Goal: Transaction & Acquisition: Purchase product/service

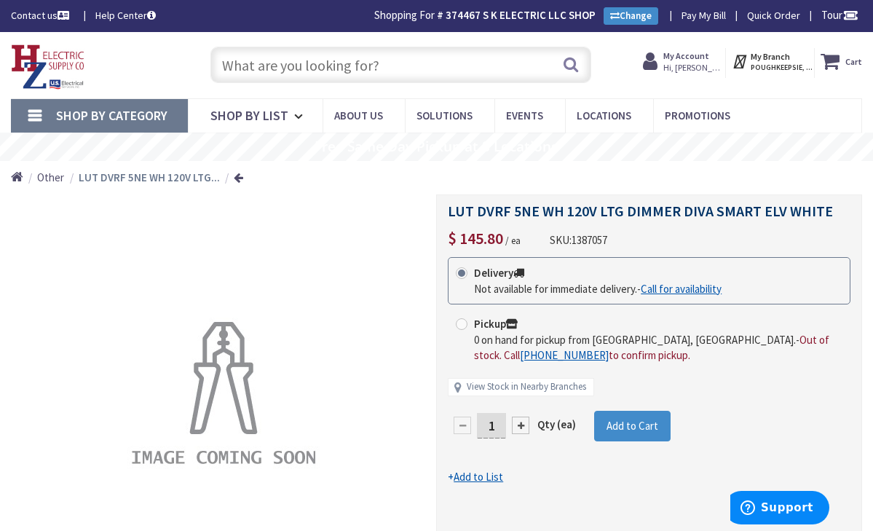
click at [271, 66] on input "text" at bounding box center [401, 65] width 382 height 36
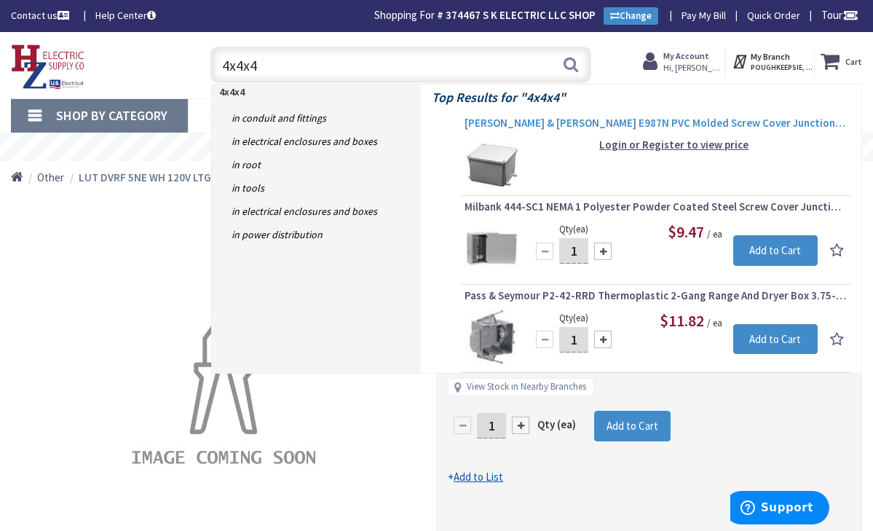
type input "4x4x4"
click at [641, 125] on span "[PERSON_NAME] & [PERSON_NAME] E987N PVC Molded Screw Cover Junction Box 4-Inch …" at bounding box center [656, 123] width 382 height 15
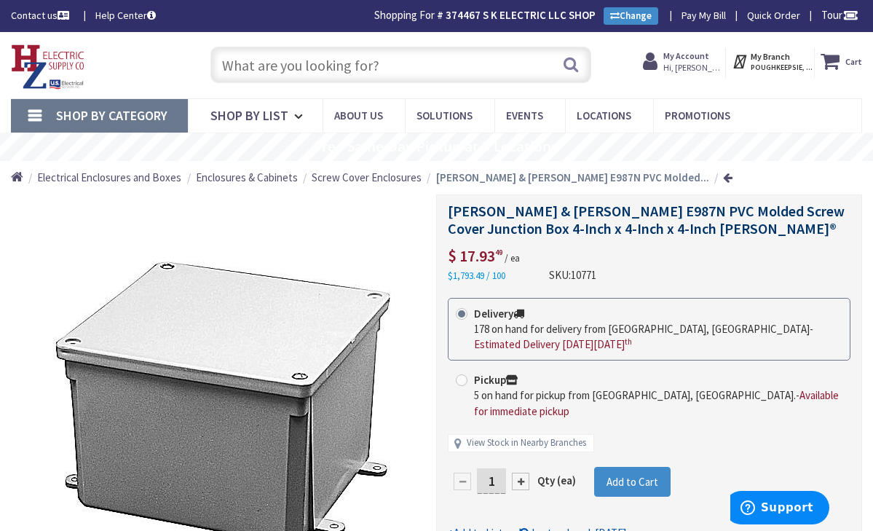
click at [502, 468] on input "1" at bounding box center [491, 480] width 29 height 25
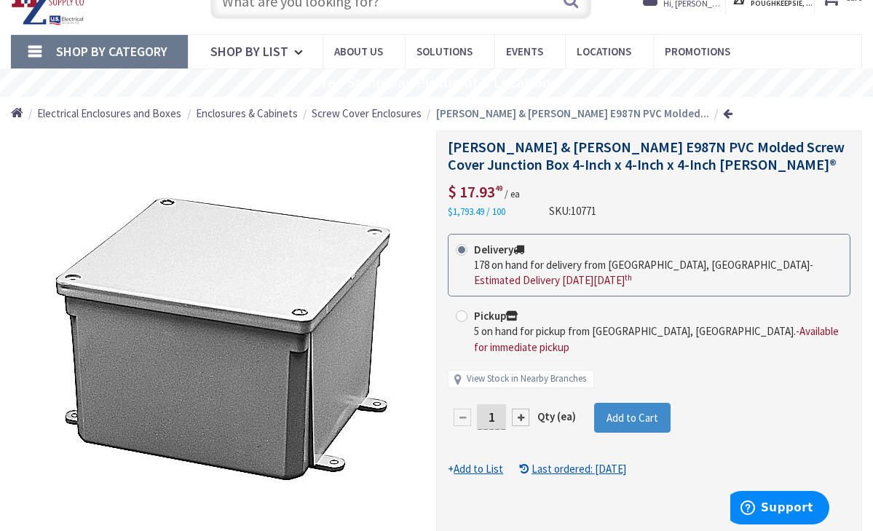
scroll to position [64, 0]
click at [520, 400] on form "This product is Discontinued Delivery 178 on hand for delivery from Middletown,…" at bounding box center [649, 355] width 403 height 243
click at [519, 409] on div at bounding box center [520, 417] width 17 height 17
type input "2"
click at [632, 411] on span "Add to Cart" at bounding box center [633, 418] width 52 height 14
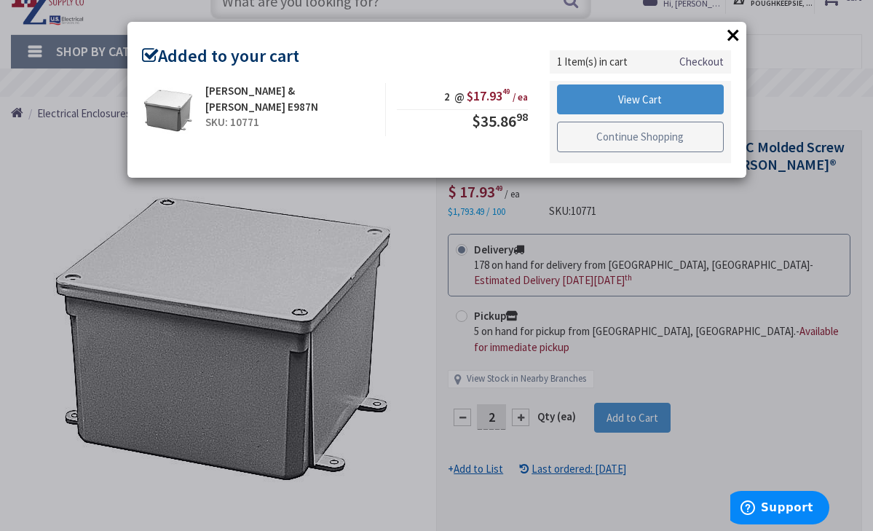
click at [601, 140] on link "Continue Shopping" at bounding box center [641, 137] width 168 height 31
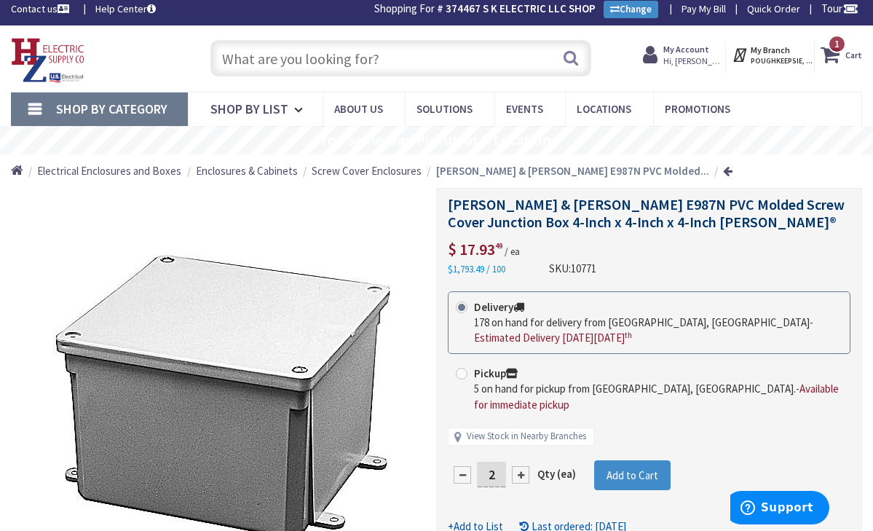
scroll to position [0, 0]
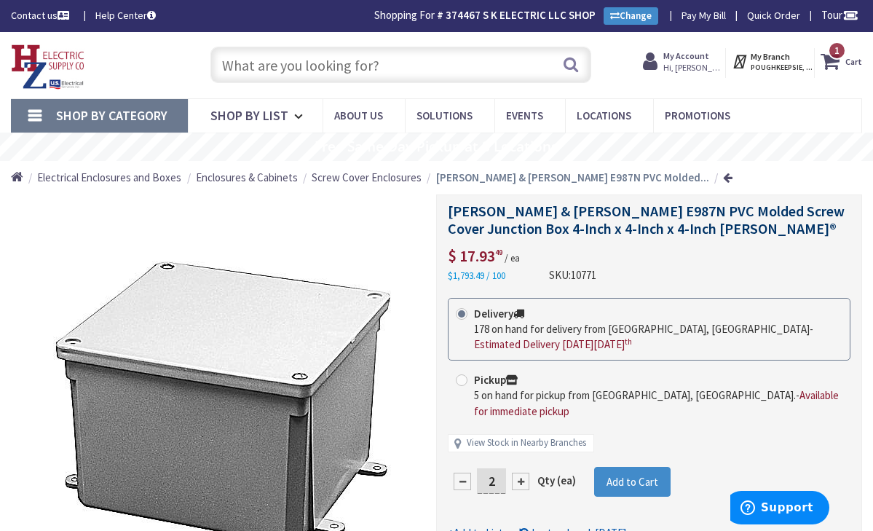
click at [368, 69] on input "text" at bounding box center [401, 65] width 382 height 36
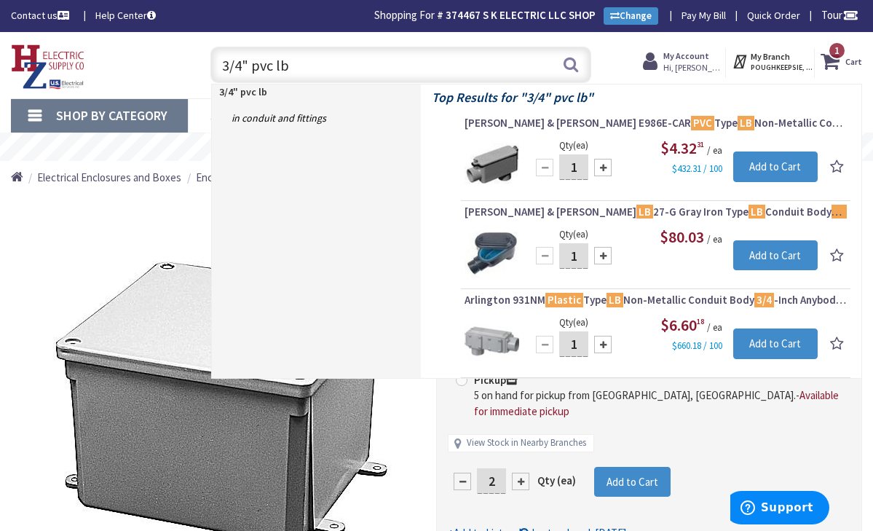
click at [357, 61] on input "3/4" pvc lb" at bounding box center [401, 65] width 382 height 36
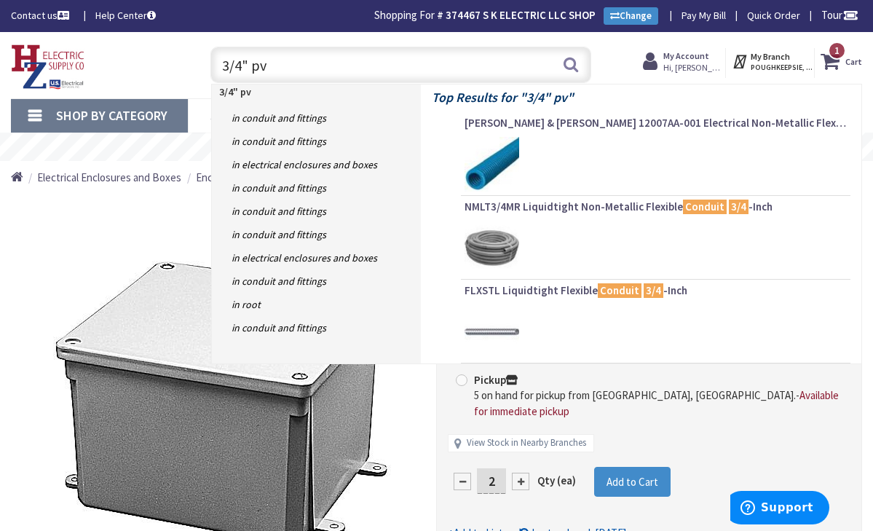
type input "3/4" pvc"
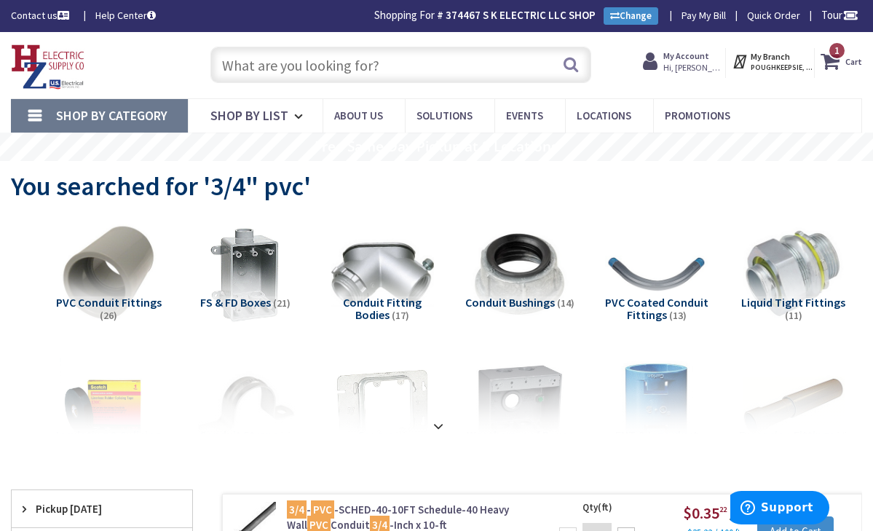
click at [400, 70] on input "text" at bounding box center [401, 65] width 382 height 36
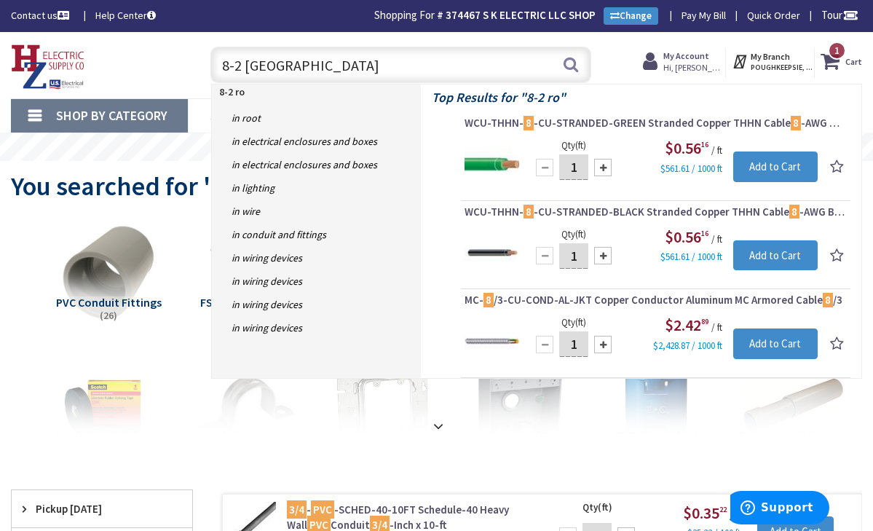
type input "8-2 romex"
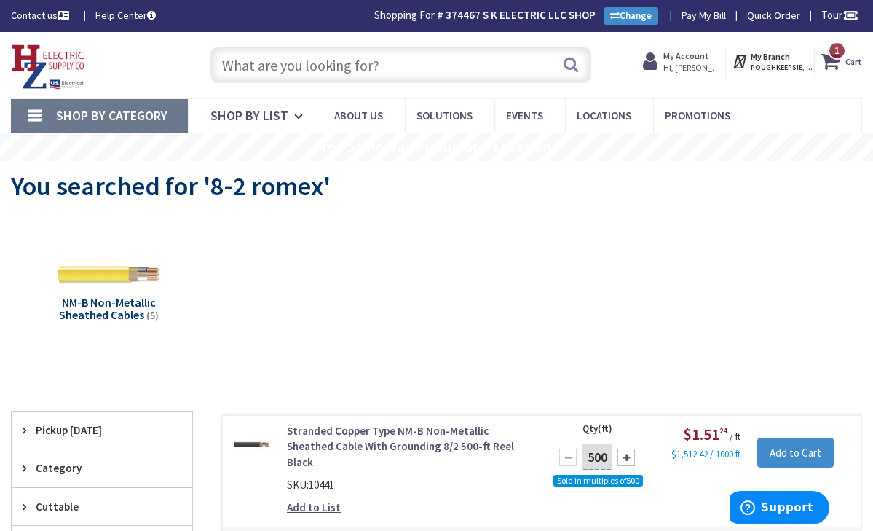
click at [438, 65] on input "text" at bounding box center [401, 65] width 382 height 36
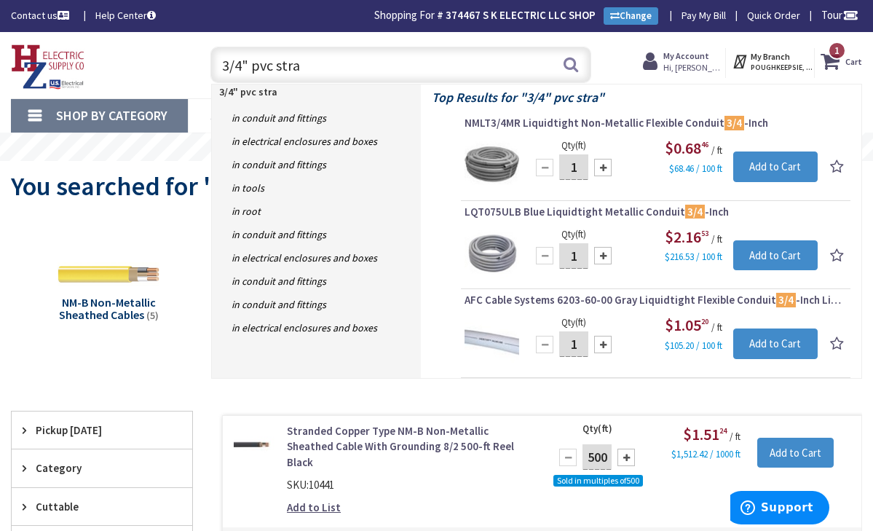
type input "3/4" pvc strap"
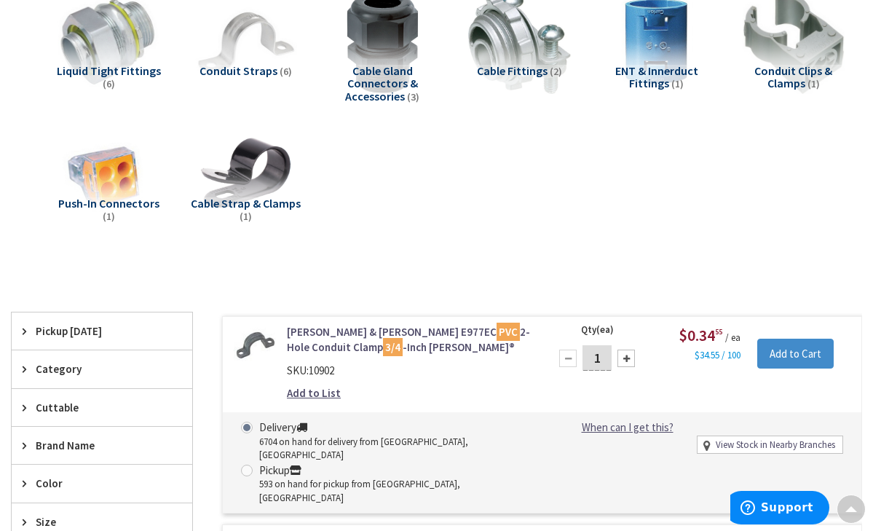
scroll to position [233, 0]
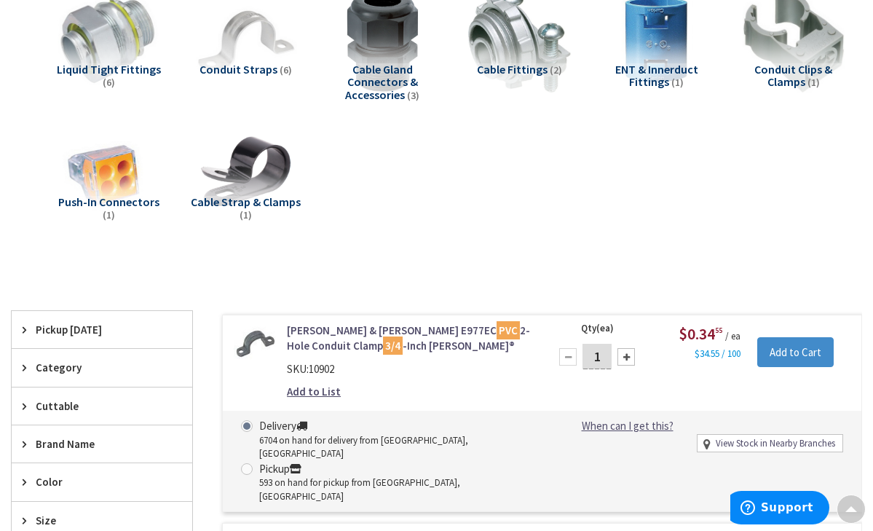
click at [599, 359] on input "1" at bounding box center [597, 356] width 29 height 25
type input "50"
click at [779, 362] on input "Add to Cart" at bounding box center [795, 352] width 76 height 31
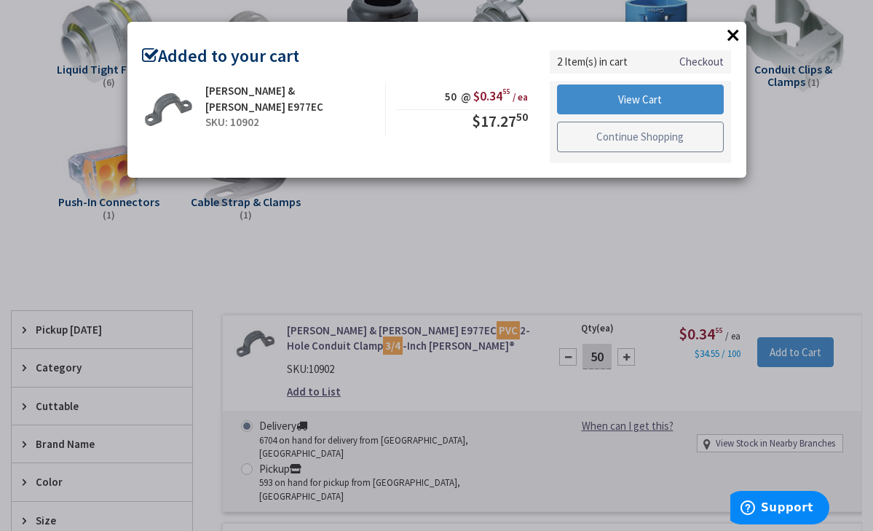
click at [661, 143] on link "Continue Shopping" at bounding box center [641, 137] width 168 height 31
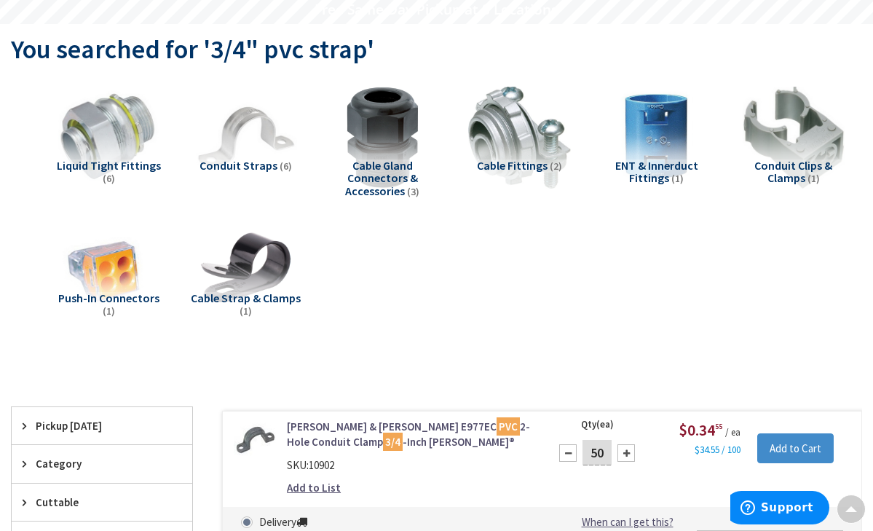
scroll to position [0, 0]
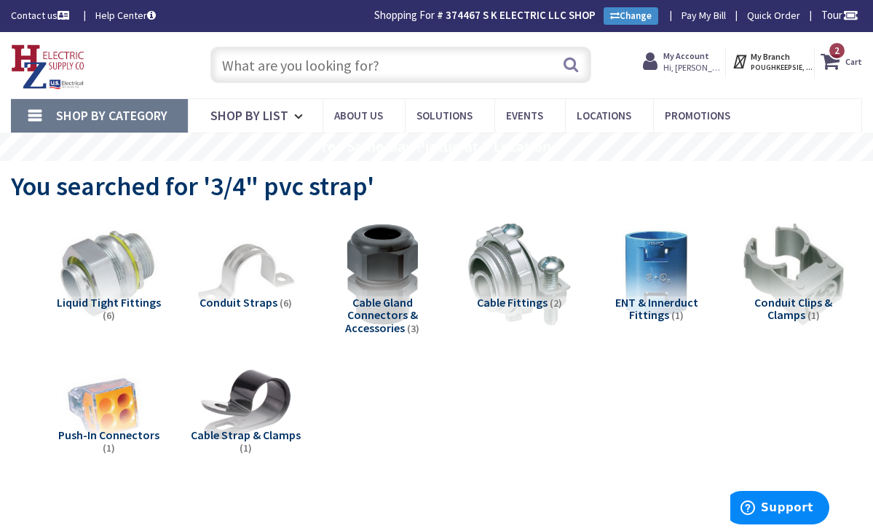
click at [417, 73] on input "text" at bounding box center [401, 65] width 382 height 36
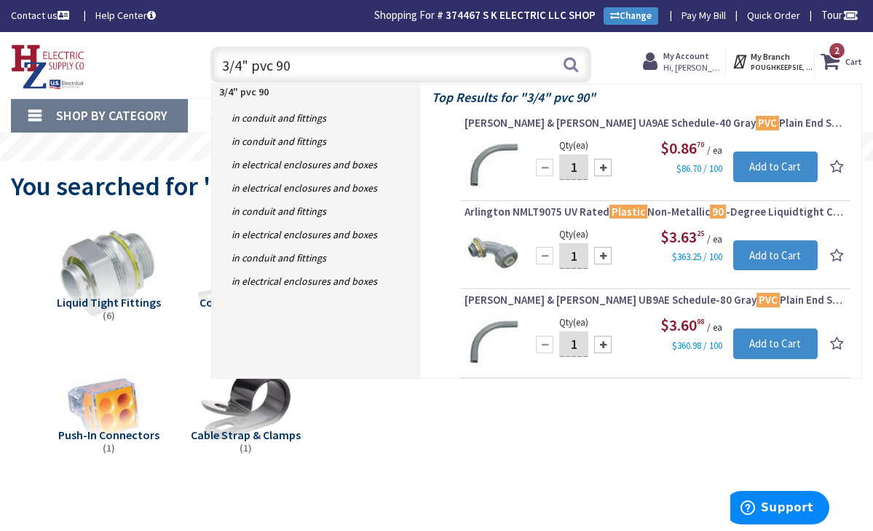
type input "3/4" pvc 90"
click at [581, 170] on input "1" at bounding box center [573, 166] width 29 height 25
type input "5"
click at [747, 173] on input "Add to Cart" at bounding box center [775, 166] width 85 height 31
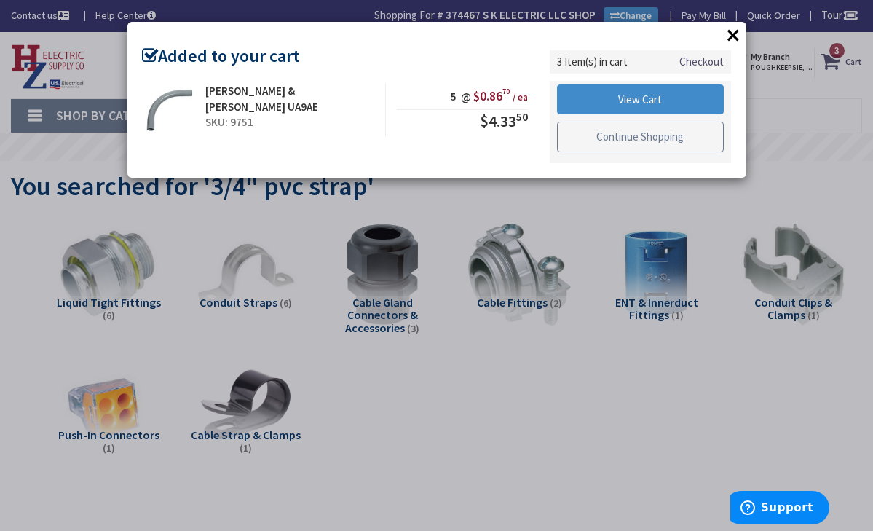
click at [679, 132] on link "Continue Shopping" at bounding box center [641, 137] width 168 height 31
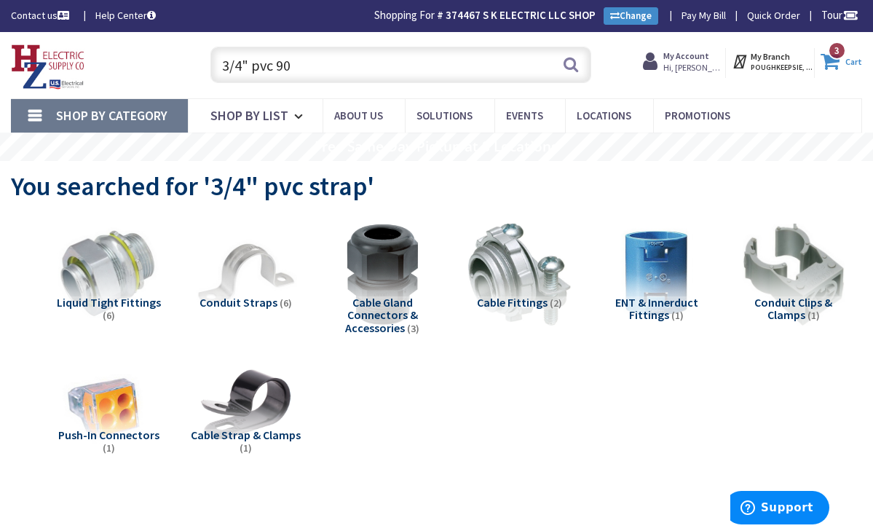
click at [833, 64] on icon at bounding box center [833, 61] width 25 height 26
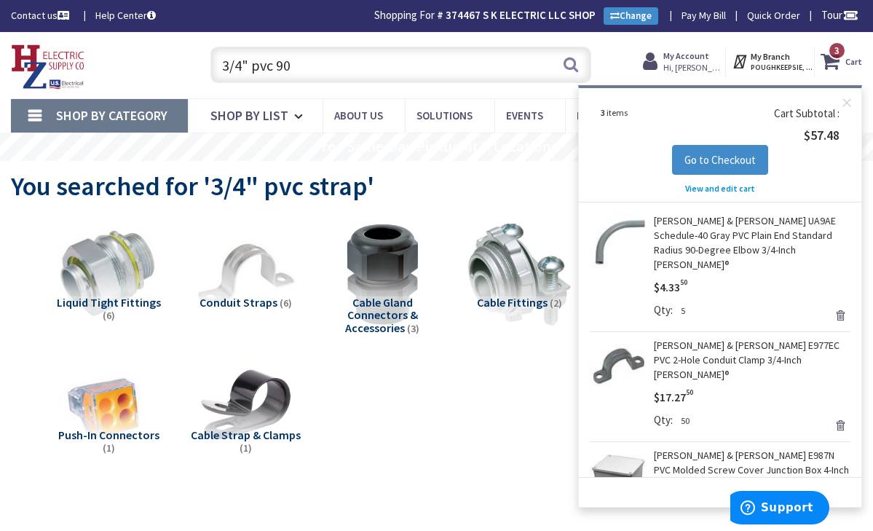
click at [513, 178] on div "You searched for '3/4" pvc strap'" at bounding box center [436, 188] width 851 height 55
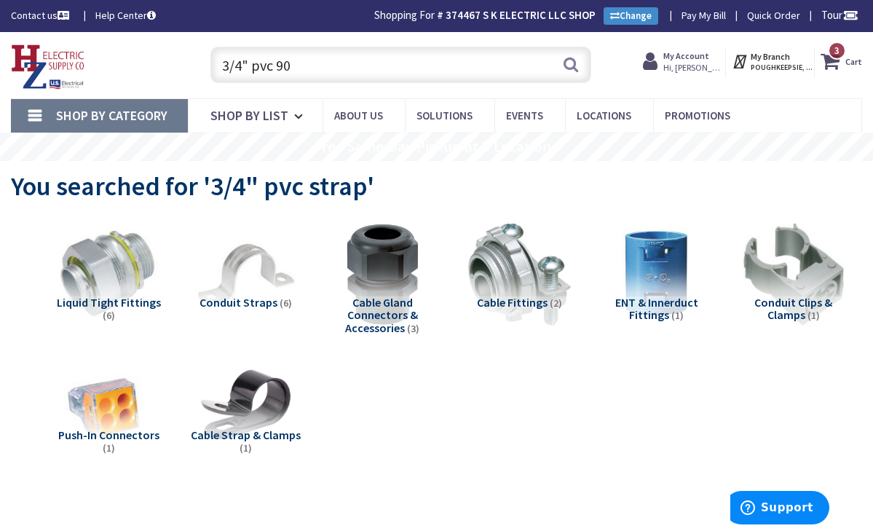
click at [448, 60] on input "3/4" pvc 90" at bounding box center [401, 65] width 382 height 36
type input "3"
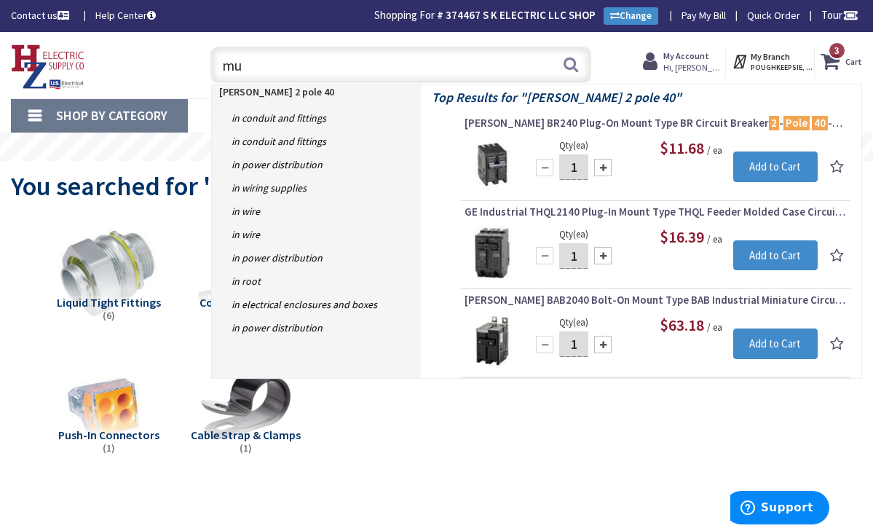
type input "m"
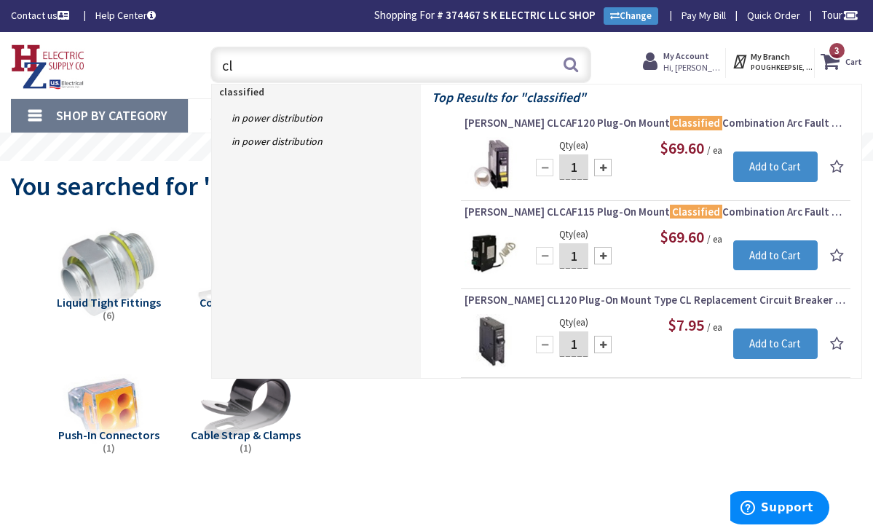
type input "c"
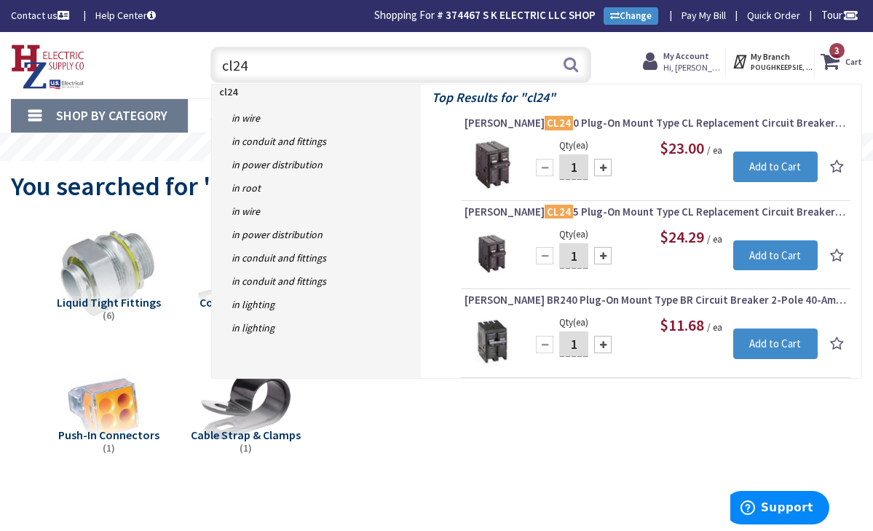
type input "cl24"
click at [579, 168] on input "1" at bounding box center [573, 166] width 29 height 25
type input "2"
click at [789, 168] on input "Add to Cart" at bounding box center [775, 166] width 85 height 31
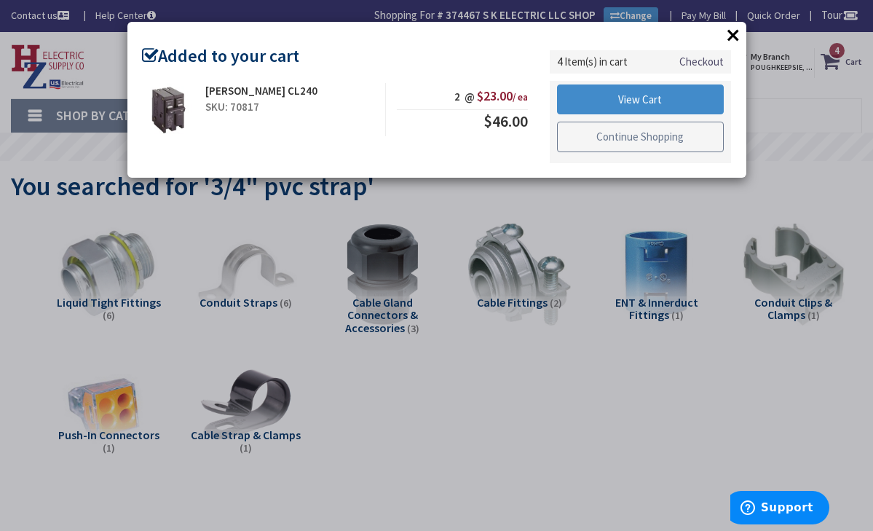
click at [594, 143] on link "Continue Shopping" at bounding box center [641, 137] width 168 height 31
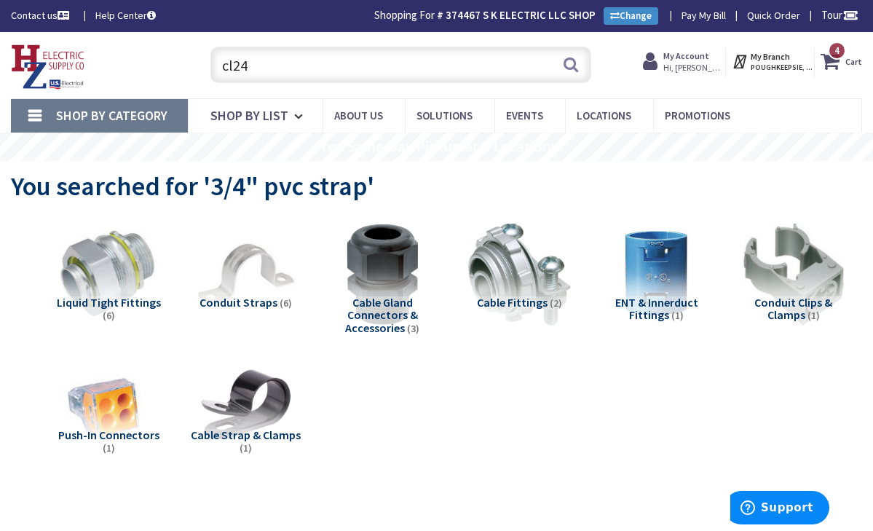
click at [326, 68] on input "cl24" at bounding box center [401, 65] width 382 height 36
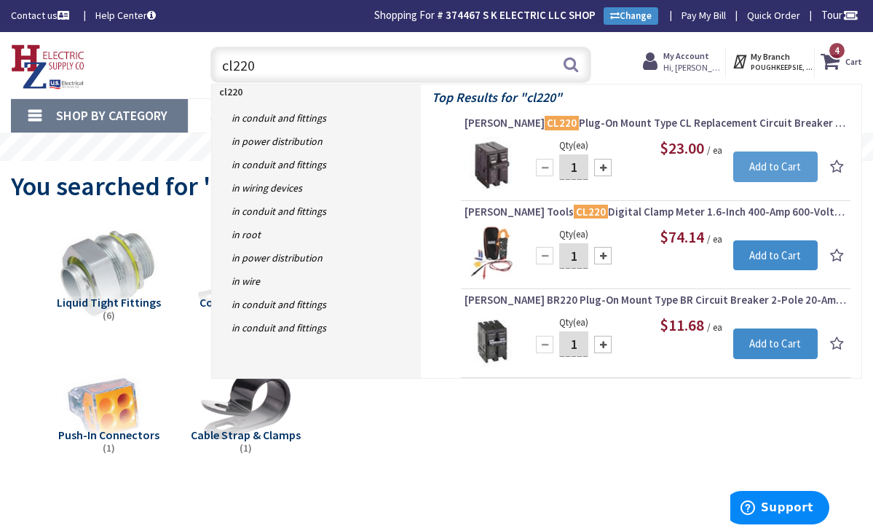
type input "cl220"
click at [768, 173] on input "Add to Cart" at bounding box center [775, 166] width 85 height 31
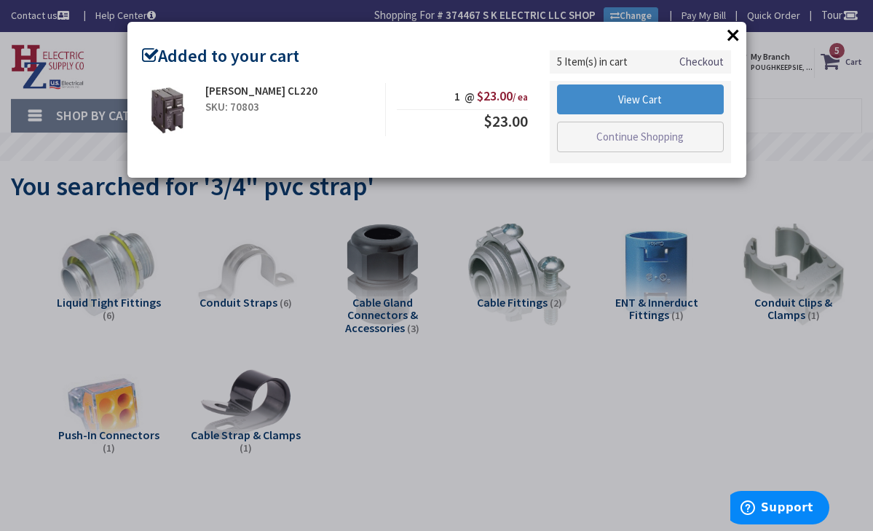
click at [781, 182] on div "× Added to your cart Eaton CL220 SKU: 70803 1 @ $23.00 / ea $23.00 Checkout" at bounding box center [436, 265] width 873 height 531
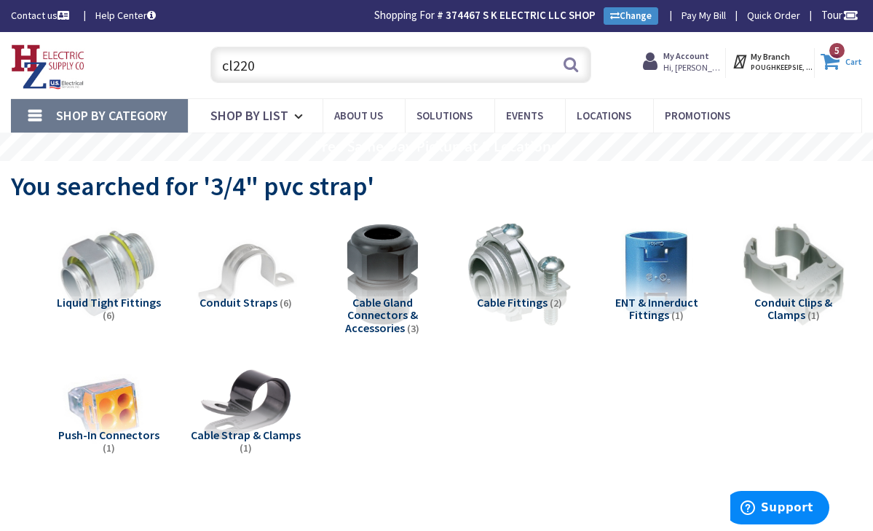
click at [828, 65] on icon at bounding box center [833, 61] width 25 height 26
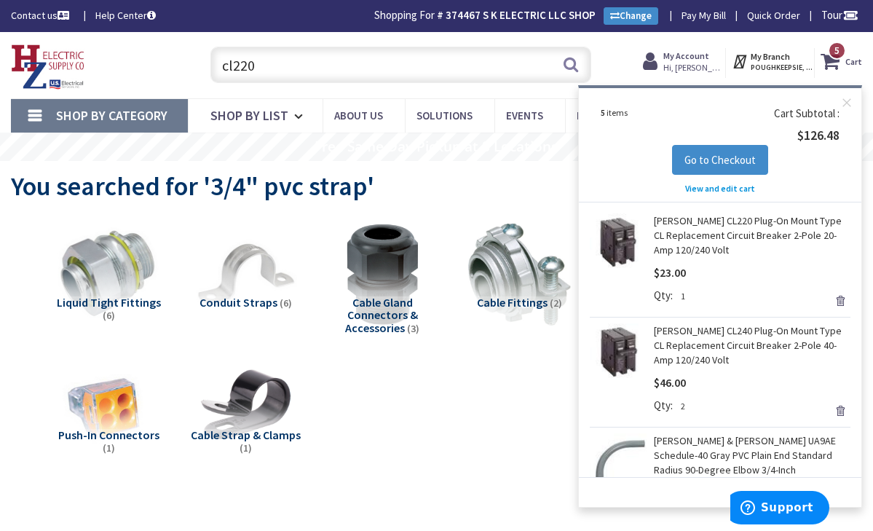
click at [687, 404] on div "Qty 2 Update" at bounding box center [752, 408] width 197 height 20
click at [743, 183] on span "View and edit cart" at bounding box center [720, 188] width 70 height 11
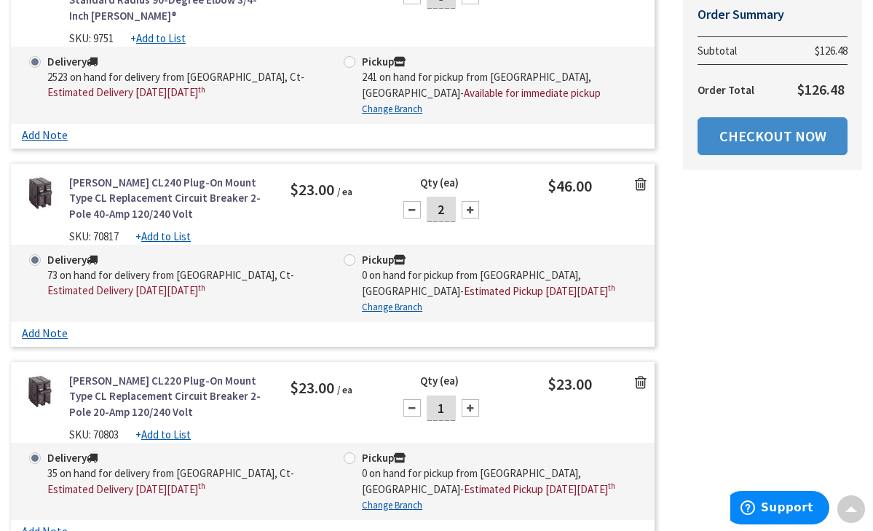
scroll to position [776, 0]
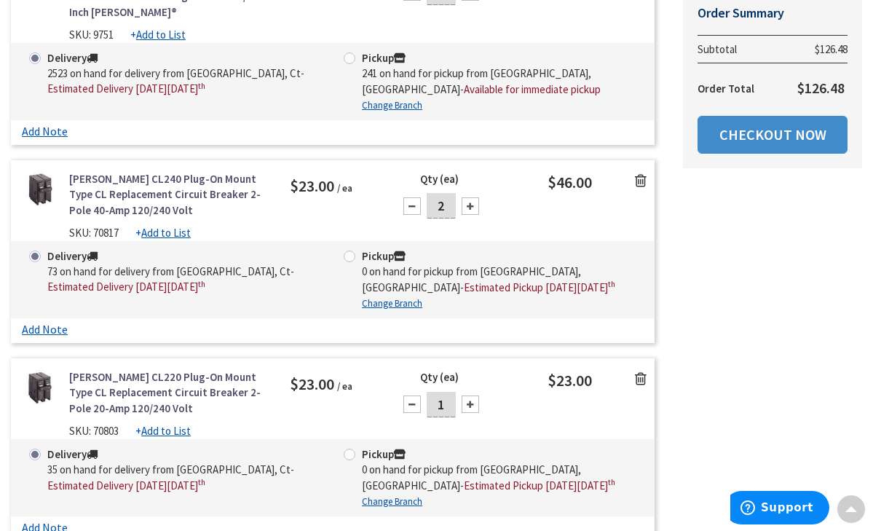
click at [411, 197] on div at bounding box center [411, 205] width 17 height 17
type input "1"
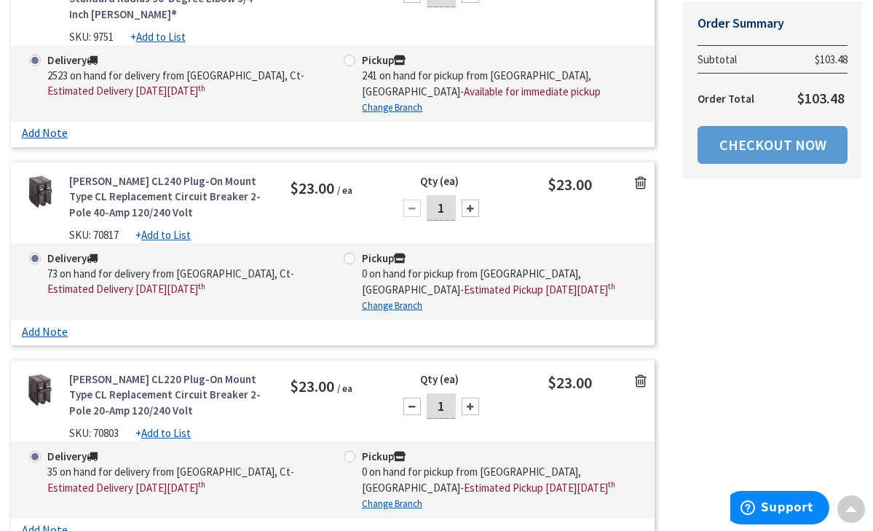
click at [749, 143] on link "Checkout Now" at bounding box center [773, 145] width 150 height 38
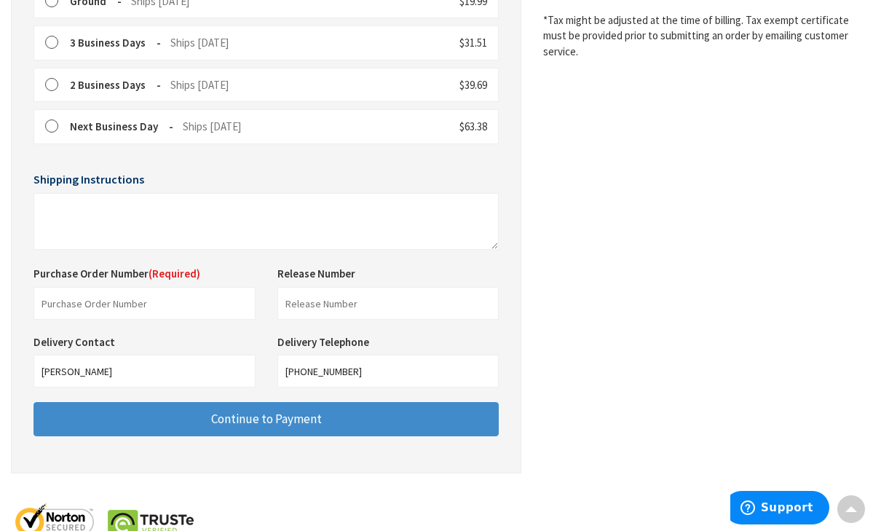
scroll to position [486, 0]
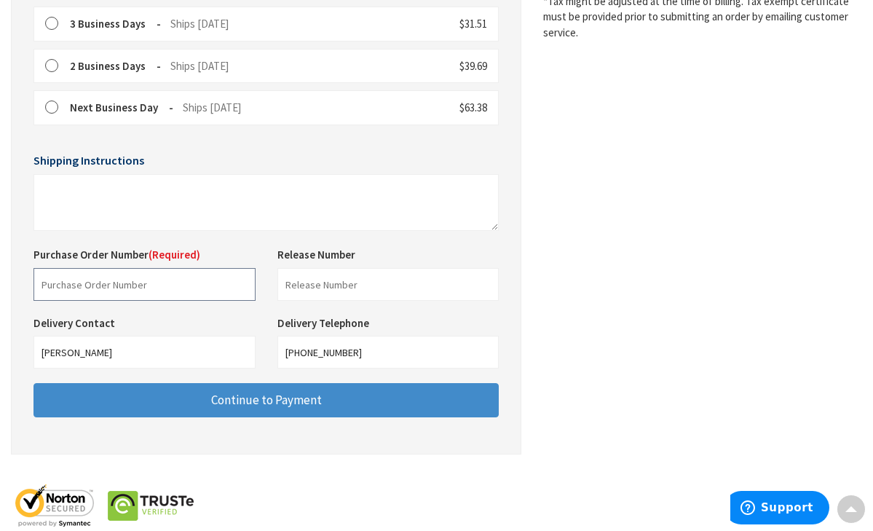
click at [177, 278] on input "text" at bounding box center [145, 284] width 222 height 33
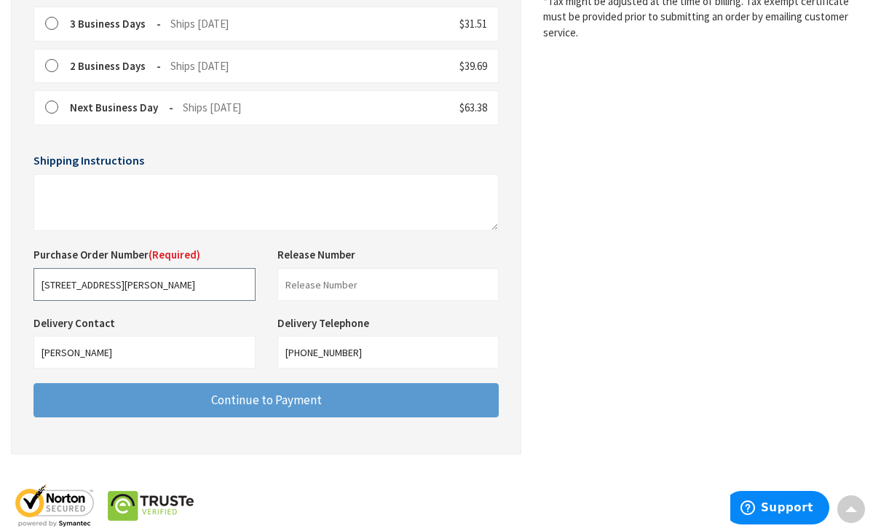
type input "7 Coffey Ave (MC)"
click at [251, 395] on span "Continue to Payment" at bounding box center [266, 400] width 111 height 16
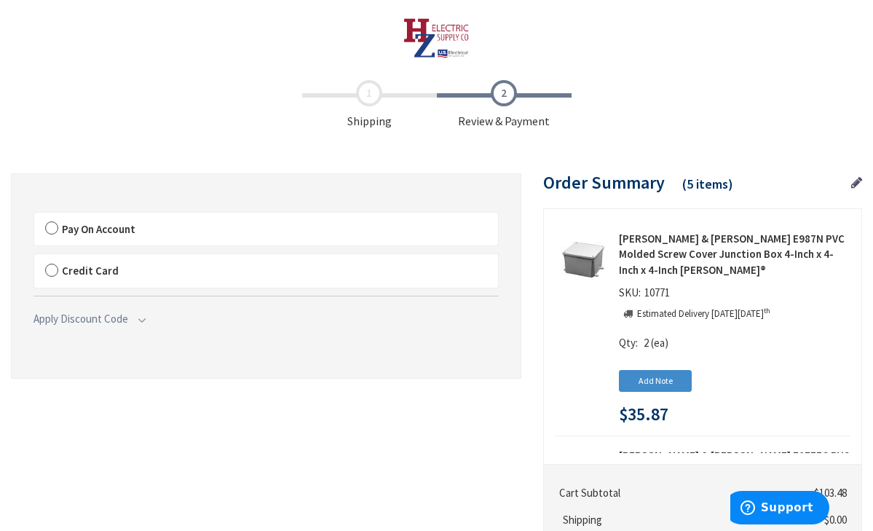
click at [57, 228] on label "Pay On Account" at bounding box center [266, 230] width 464 height 34
click at [53, 224] on label "Pay On Account" at bounding box center [266, 230] width 464 height 34
click at [34, 216] on input "Pay On Account" at bounding box center [34, 216] width 0 height 0
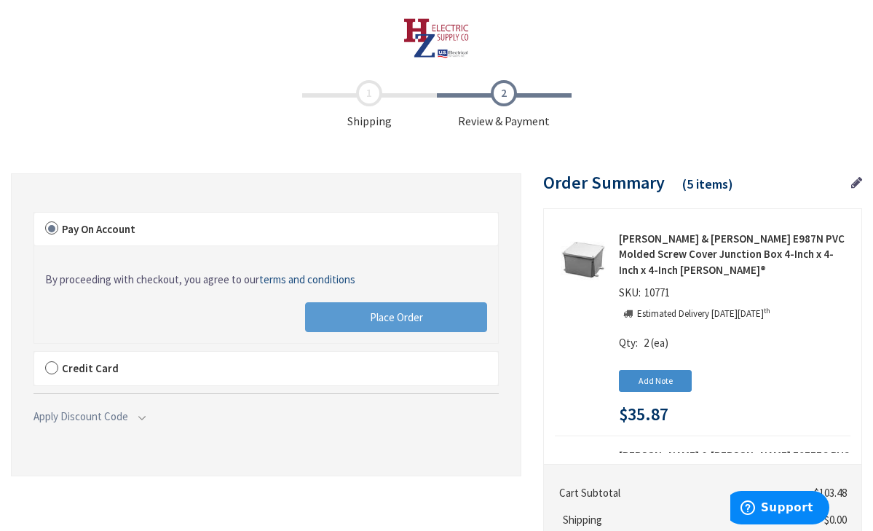
click at [377, 315] on span "Place Order" at bounding box center [396, 317] width 53 height 14
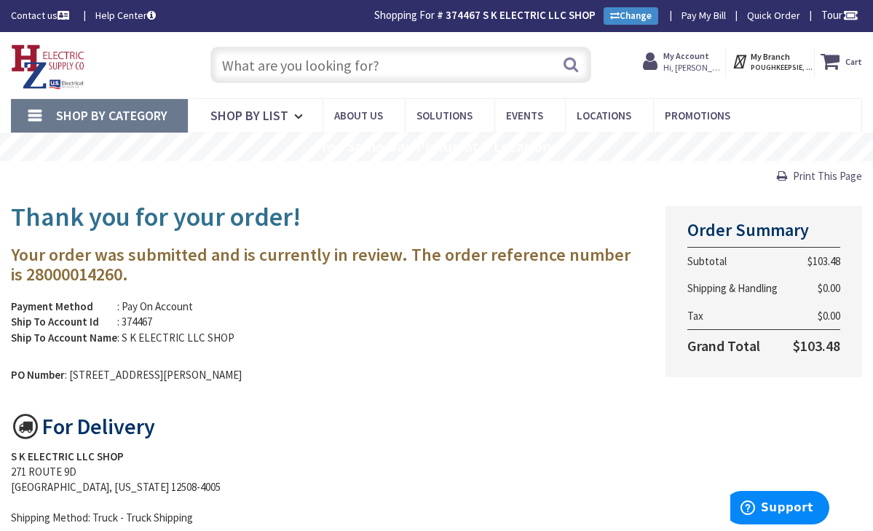
click at [381, 67] on input "text" at bounding box center [401, 65] width 382 height 36
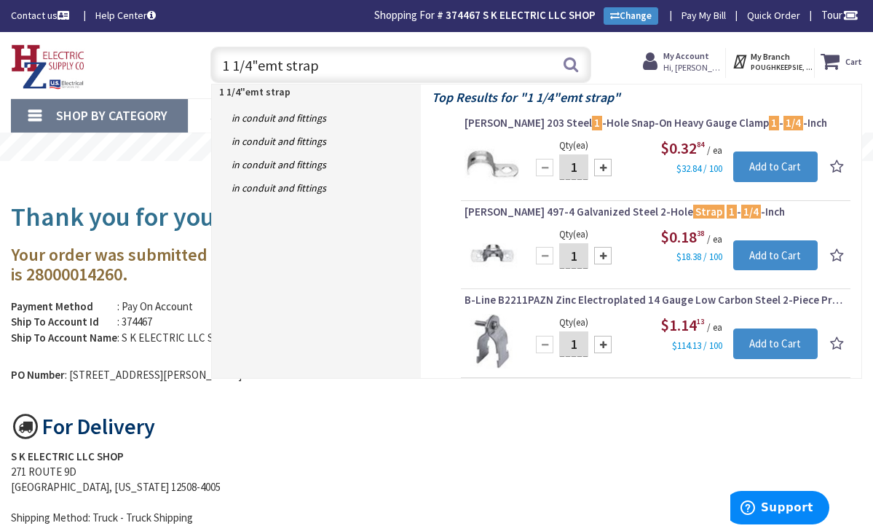
type input "1 1/4"emt strap"
click at [581, 256] on input "1" at bounding box center [573, 255] width 29 height 25
type input "50"
click at [777, 261] on input "Add to Cart" at bounding box center [775, 255] width 85 height 31
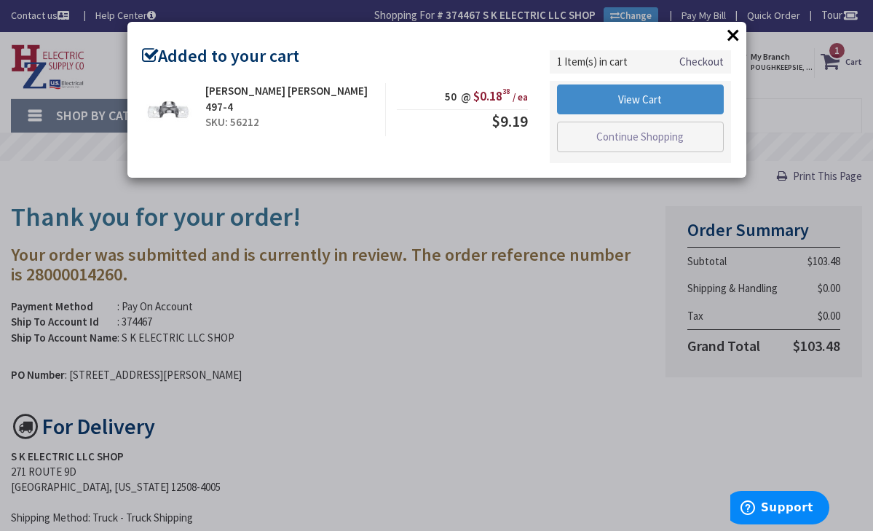
click at [733, 33] on button "×" at bounding box center [733, 35] width 22 height 22
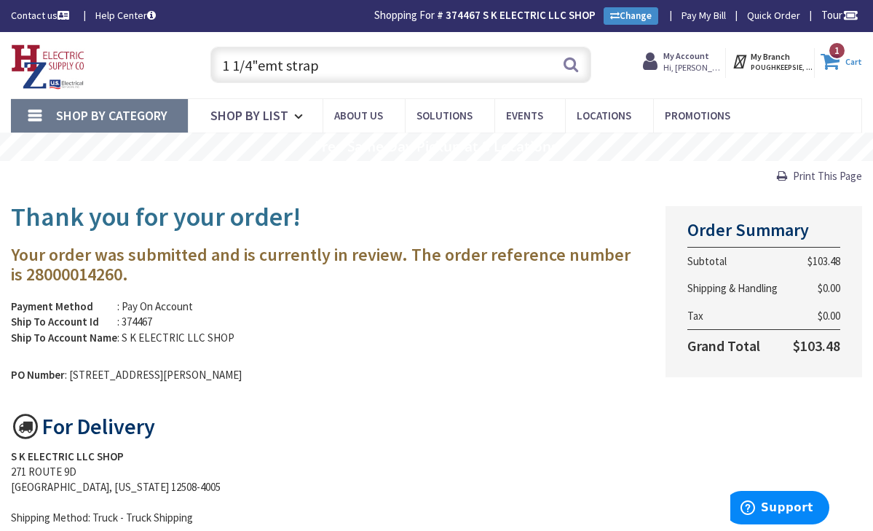
click at [831, 68] on icon at bounding box center [833, 61] width 25 height 26
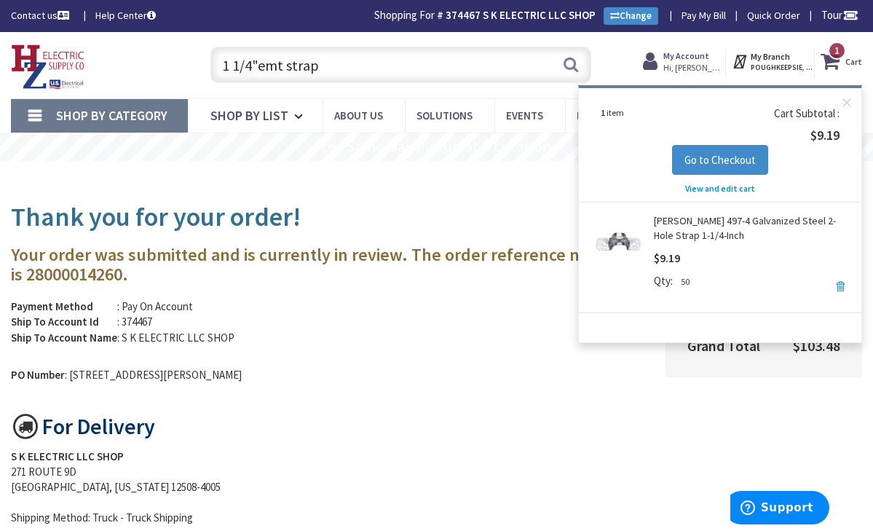
click at [841, 287] on link "Remove" at bounding box center [840, 286] width 20 height 20
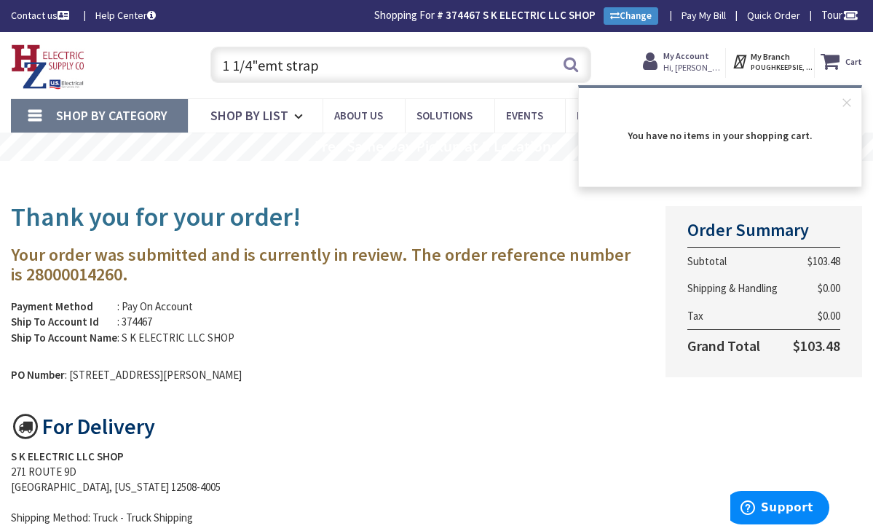
click at [362, 66] on input "1 1/4"emt strap" at bounding box center [401, 65] width 382 height 36
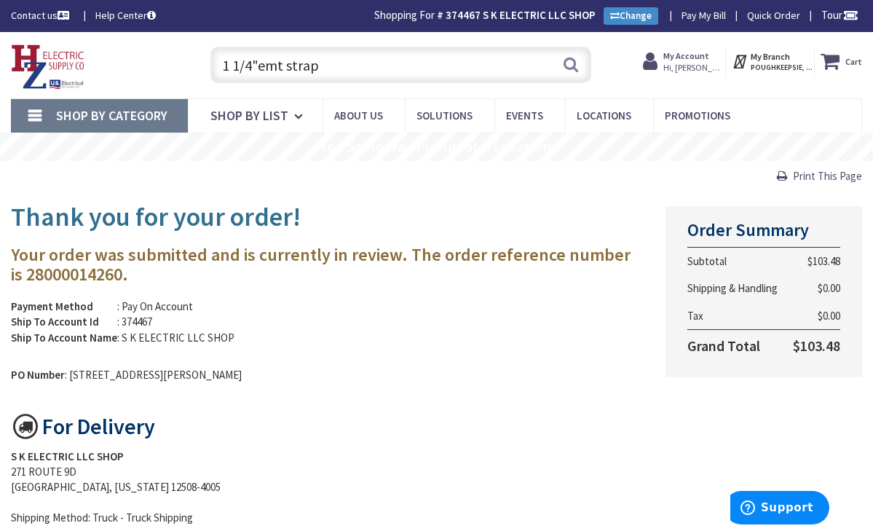
click at [362, 66] on input "1 1/4"emt strap" at bounding box center [401, 65] width 382 height 36
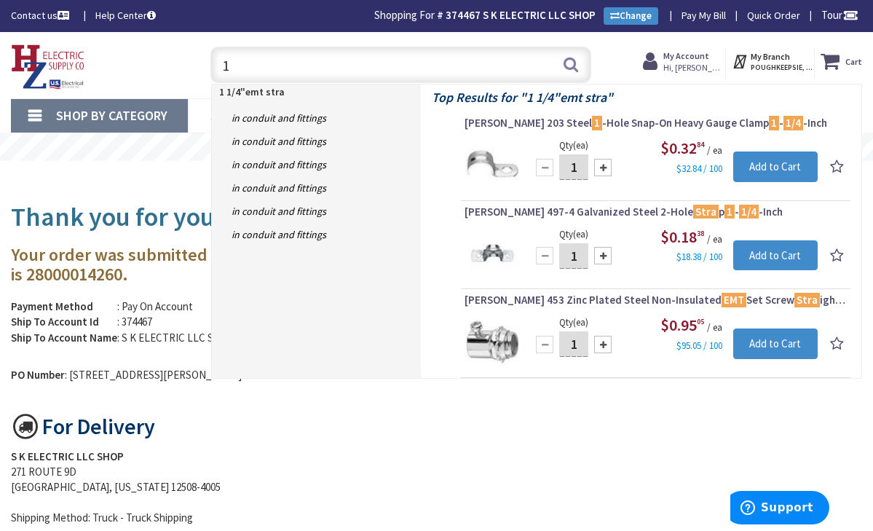
type input "1"
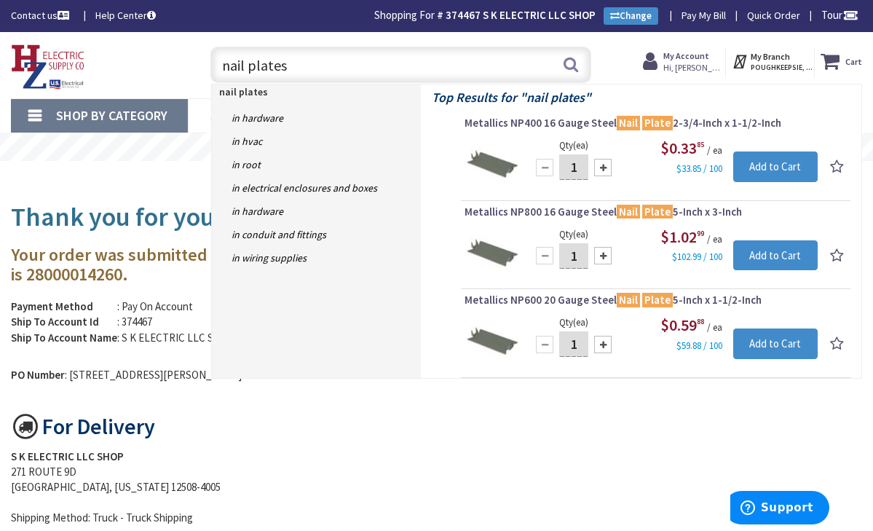
type input "nail plates"
click at [582, 171] on input "1" at bounding box center [573, 166] width 29 height 25
type input "1"
type input "50"
click at [793, 168] on input "Add to Cart" at bounding box center [775, 166] width 85 height 31
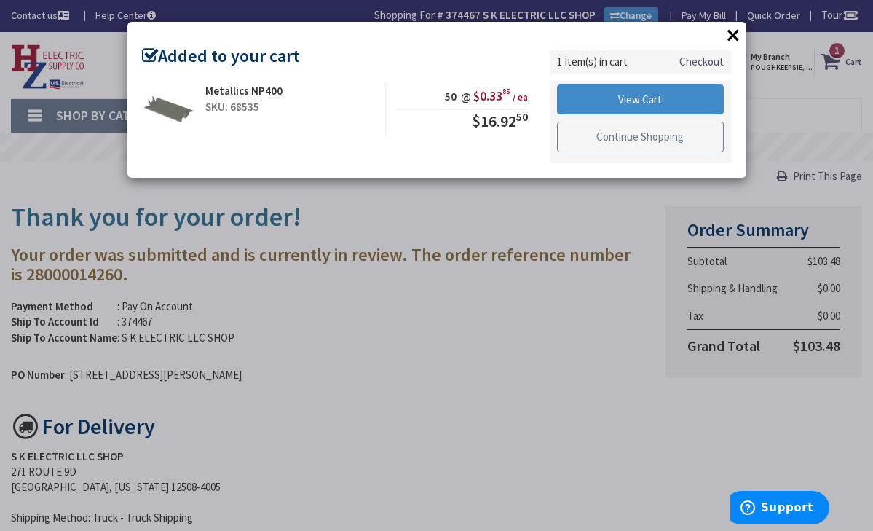
click at [641, 138] on link "Continue Shopping" at bounding box center [641, 137] width 168 height 31
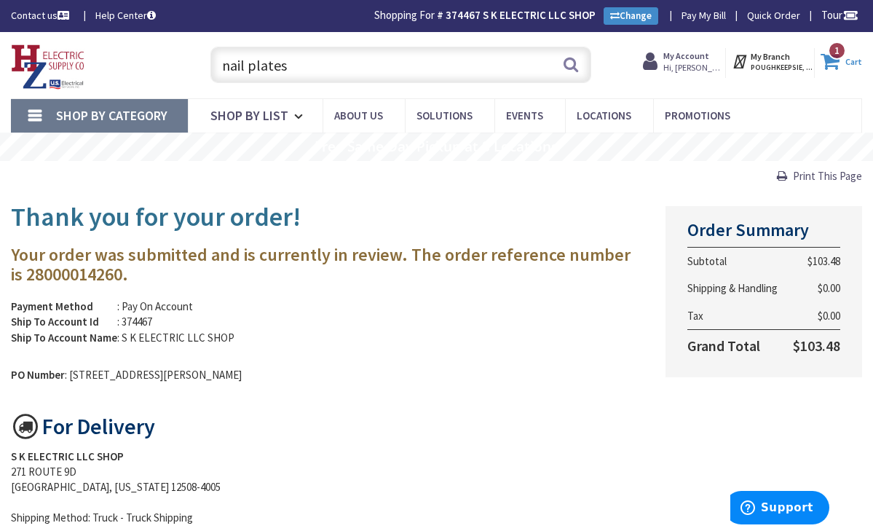
click at [836, 60] on icon at bounding box center [833, 61] width 25 height 26
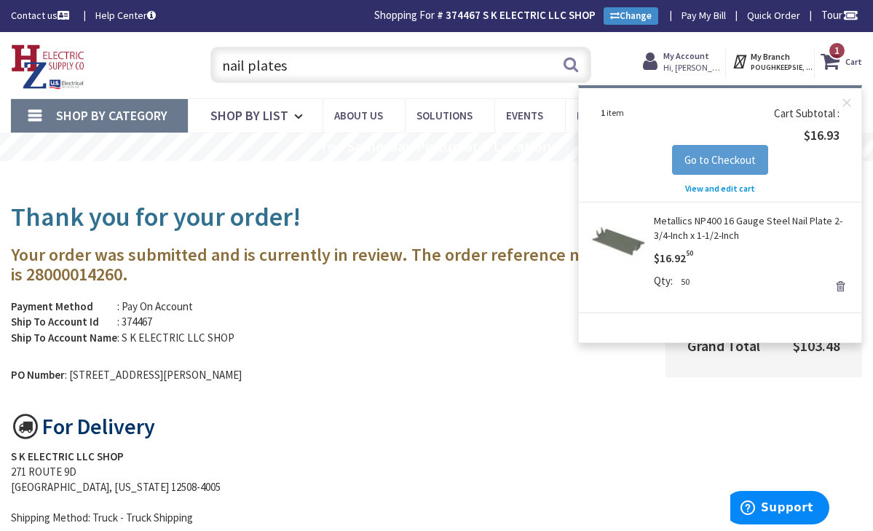
click at [736, 159] on span "Go to Checkout" at bounding box center [720, 160] width 71 height 14
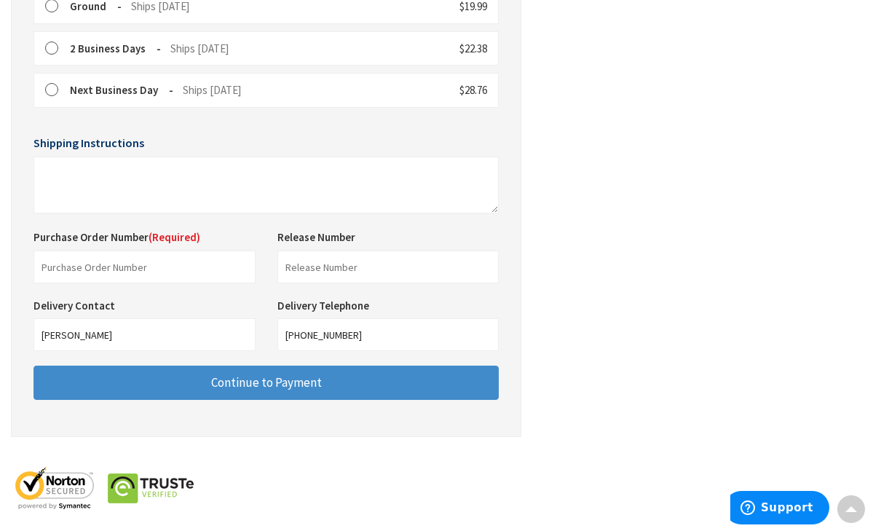
scroll to position [505, 0]
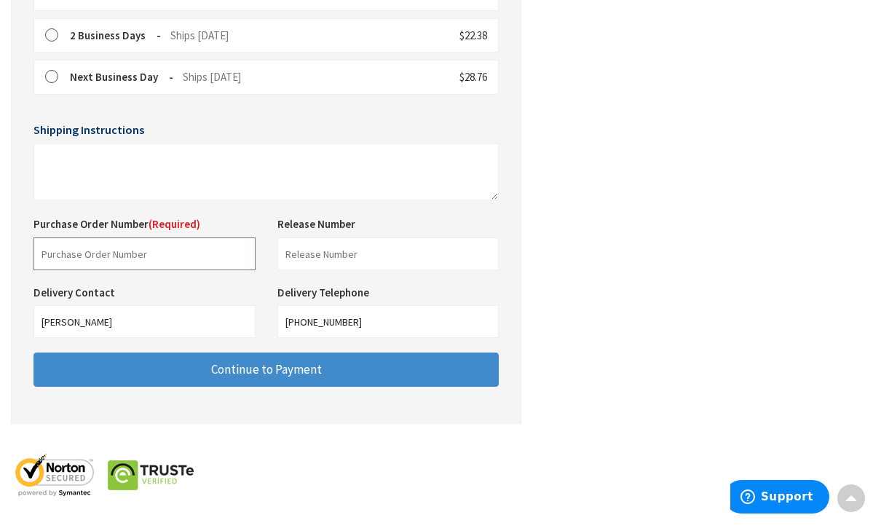
click at [226, 248] on input "text" at bounding box center [145, 264] width 222 height 33
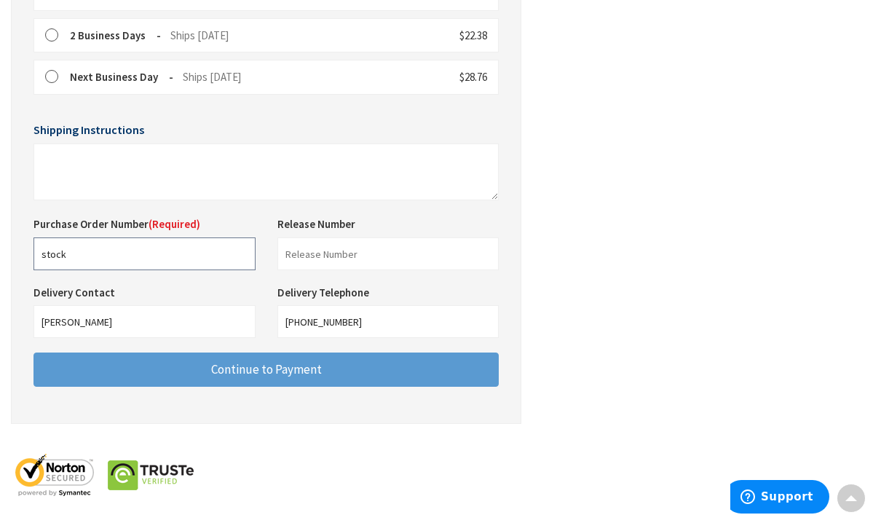
type input "stock"
click at [258, 372] on span "Continue to Payment" at bounding box center [266, 380] width 111 height 16
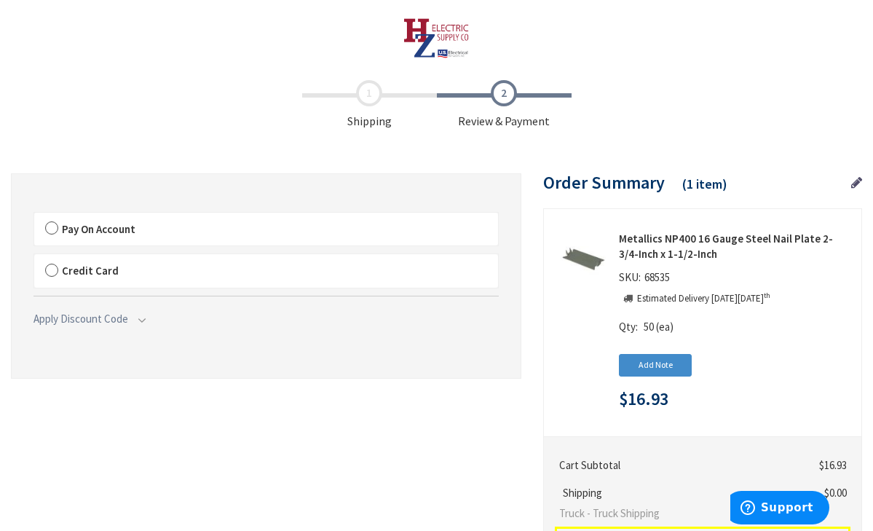
click at [52, 227] on label "Pay On Account" at bounding box center [266, 230] width 464 height 34
click at [55, 228] on label "Pay On Account" at bounding box center [266, 230] width 464 height 34
click at [34, 216] on input "Pay On Account" at bounding box center [34, 216] width 0 height 0
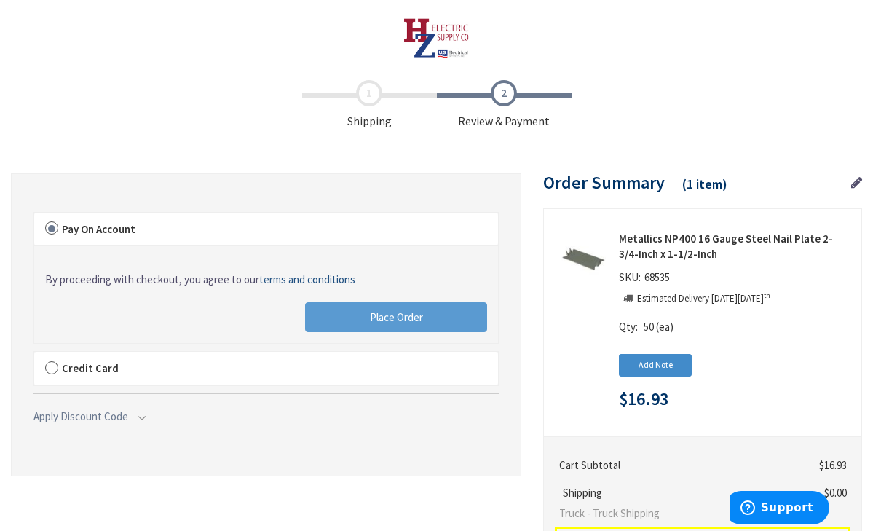
click at [359, 323] on button "Place Order" at bounding box center [396, 317] width 182 height 31
